Goal: Task Accomplishment & Management: Complete application form

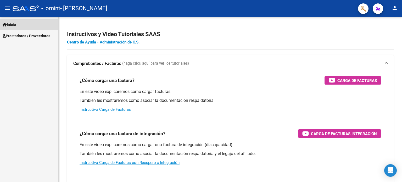
click at [13, 26] on span "Inicio" at bounding box center [9, 25] width 13 height 6
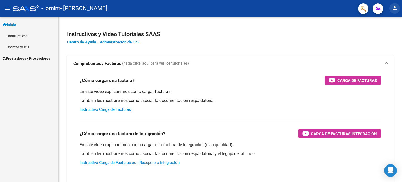
click at [395, 9] on mat-icon "person" at bounding box center [394, 8] width 6 height 6
click at [362, 9] on div at bounding box center [201, 91] width 402 height 182
click at [19, 58] on span "Prestadores / Proveedores" at bounding box center [27, 58] width 48 height 6
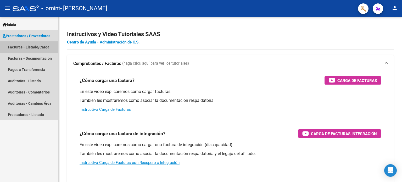
click at [23, 44] on link "Facturas - Listado/Carga" at bounding box center [29, 46] width 58 height 11
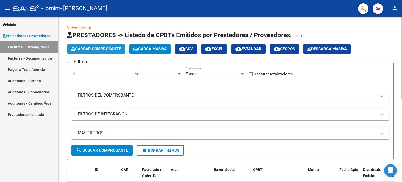
click at [115, 50] on span "Cargar Comprobante" at bounding box center [96, 49] width 50 height 5
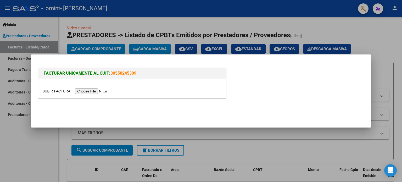
click at [92, 91] on input "file" at bounding box center [75, 90] width 66 height 5
click at [88, 94] on div at bounding box center [131, 88] width 187 height 20
click at [89, 92] on input "file" at bounding box center [75, 90] width 66 height 5
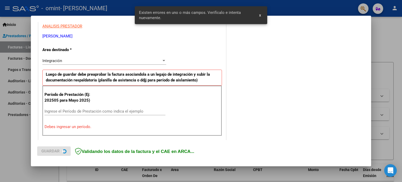
scroll to position [113, 0]
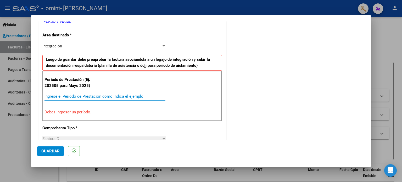
click at [49, 98] on input "Ingrese el Período de Prestación como indica el ejemplo" at bounding box center [104, 96] width 121 height 5
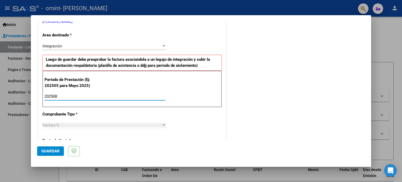
type input "202508"
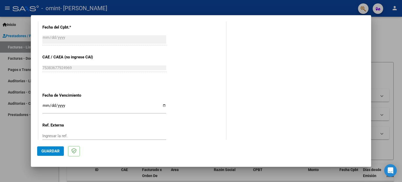
scroll to position [327, 0]
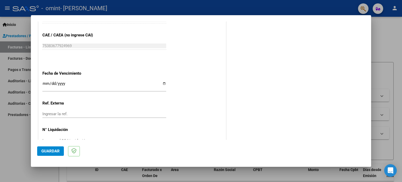
click at [45, 82] on input "Ingresar la fecha" at bounding box center [104, 85] width 124 height 8
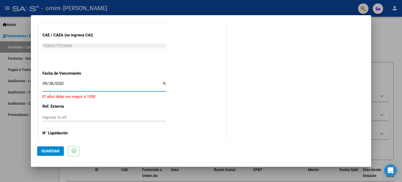
type input "[DATE]"
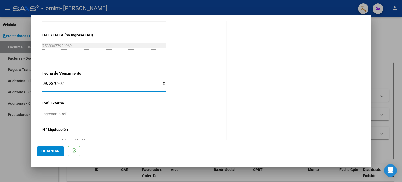
scroll to position [341, 0]
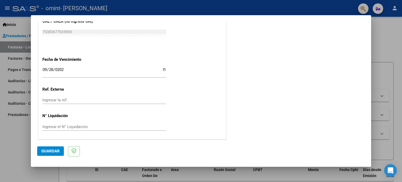
click at [45, 151] on span "Guardar" at bounding box center [50, 151] width 18 height 5
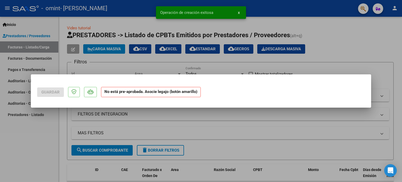
scroll to position [0, 0]
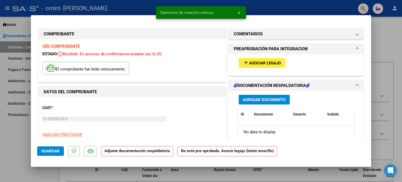
click at [267, 64] on span "Asociar Legajo" at bounding box center [265, 63] width 32 height 5
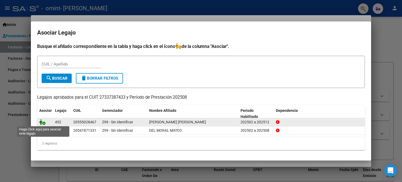
click at [43, 121] on icon at bounding box center [42, 122] width 6 height 6
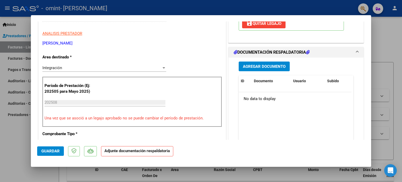
scroll to position [131, 0]
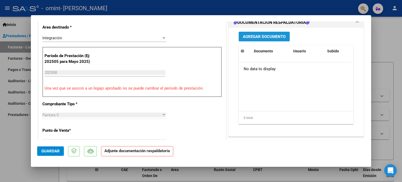
click at [275, 36] on span "Agregar Documento" at bounding box center [264, 36] width 43 height 5
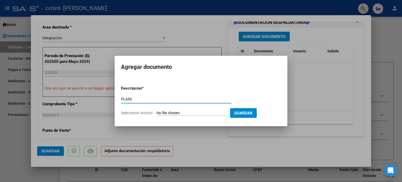
type input "PLANI"
click at [169, 113] on input "Seleccionar Archivo" at bounding box center [190, 113] width 69 height 5
type input "C:\fakepath\PLANI AGOSTO 2025.jpg"
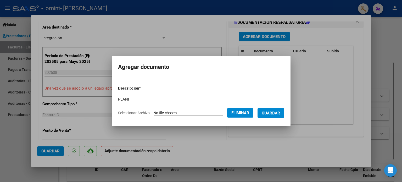
click at [284, 118] on form "Descripcion * PLANI Escriba aquí una descripcion Seleccionar Archivo Eliminar G…" at bounding box center [201, 100] width 166 height 38
click at [280, 115] on span "Guardar" at bounding box center [270, 113] width 18 height 5
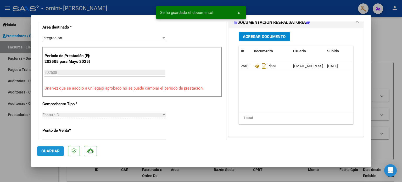
click at [57, 155] on button "Guardar" at bounding box center [50, 150] width 27 height 9
click at [394, 38] on div at bounding box center [201, 91] width 402 height 182
type input "$ 0,00"
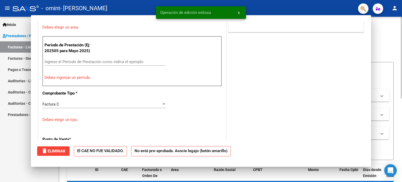
scroll to position [108, 0]
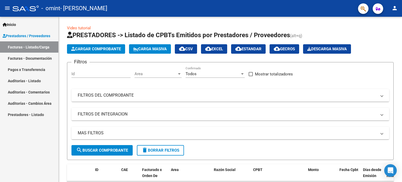
click at [23, 69] on link "Pagos x Transferencia" at bounding box center [29, 69] width 58 height 11
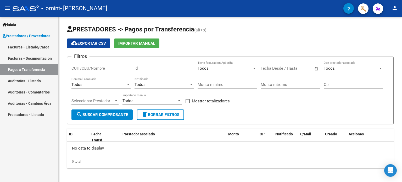
click at [22, 61] on link "Facturas - Documentación" at bounding box center [29, 58] width 58 height 11
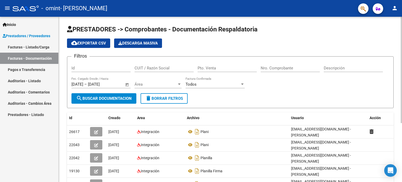
click at [395, 28] on div "PRESTADORES -> Comprobantes - Documentación Respaldatoria cloud_download Export…" at bounding box center [231, 152] width 344 height 271
